Goal: Task Accomplishment & Management: Manage account settings

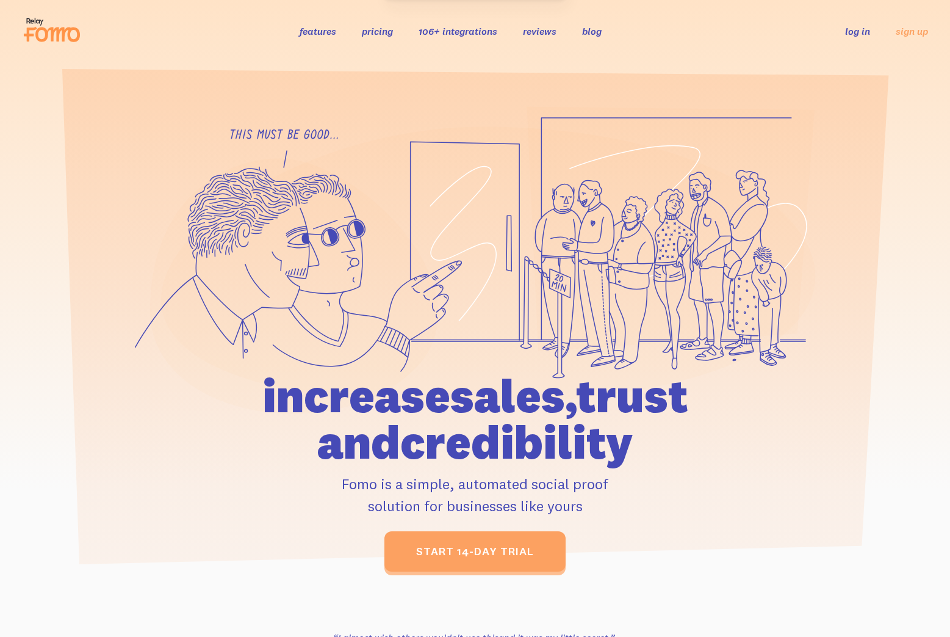
click at [859, 32] on link "log in" at bounding box center [857, 31] width 25 height 12
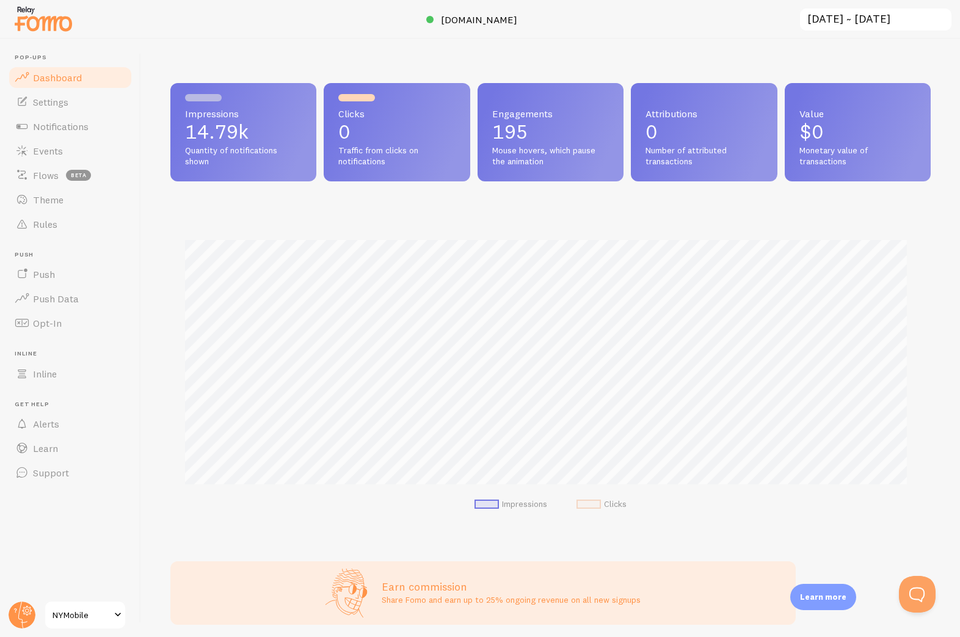
scroll to position [610097, 609667]
click at [53, 124] on span "Notifications" at bounding box center [61, 126] width 56 height 12
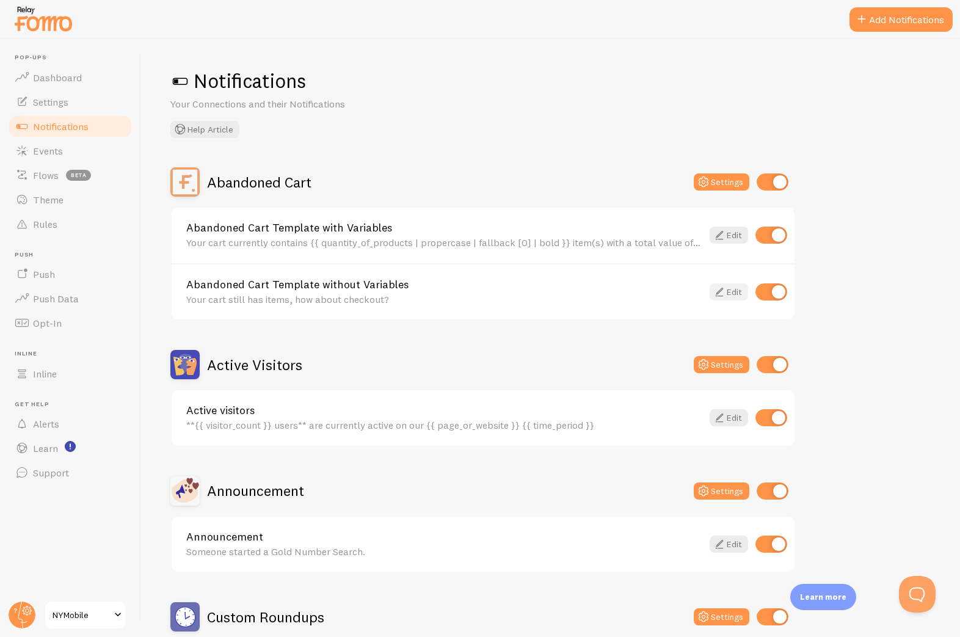
click at [742, 294] on link "Edit" at bounding box center [728, 291] width 38 height 17
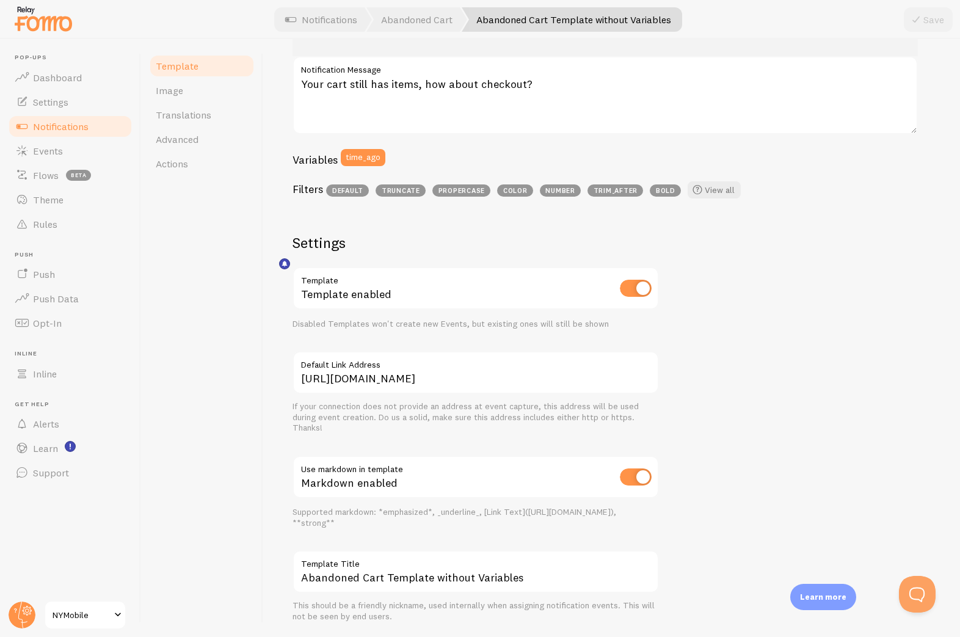
scroll to position [244, 0]
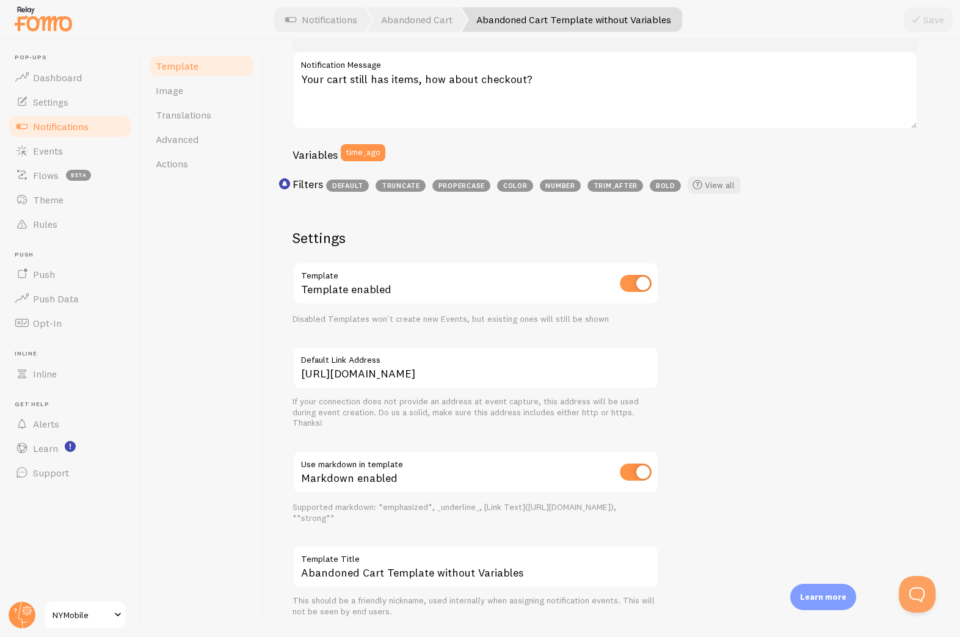
click at [250, 286] on div "Template Image Translations Advanced Actions" at bounding box center [202, 338] width 122 height 598
click at [255, 457] on div "Template Image Translations Advanced Actions" at bounding box center [202, 338] width 122 height 598
